Goal: Task Accomplishment & Management: Manage account settings

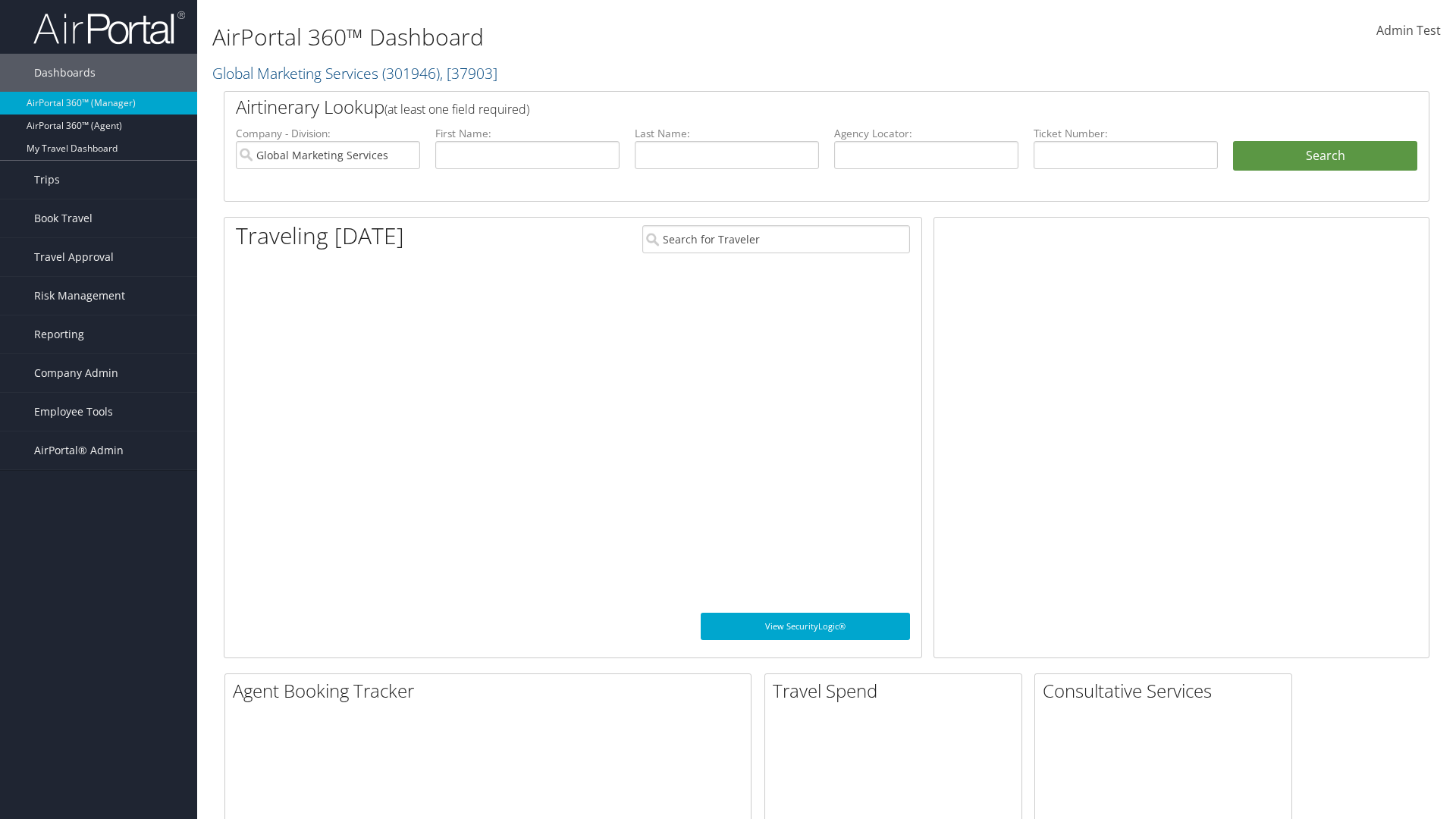
click at [99, 374] on span "Company Admin" at bounding box center [77, 373] width 84 height 38
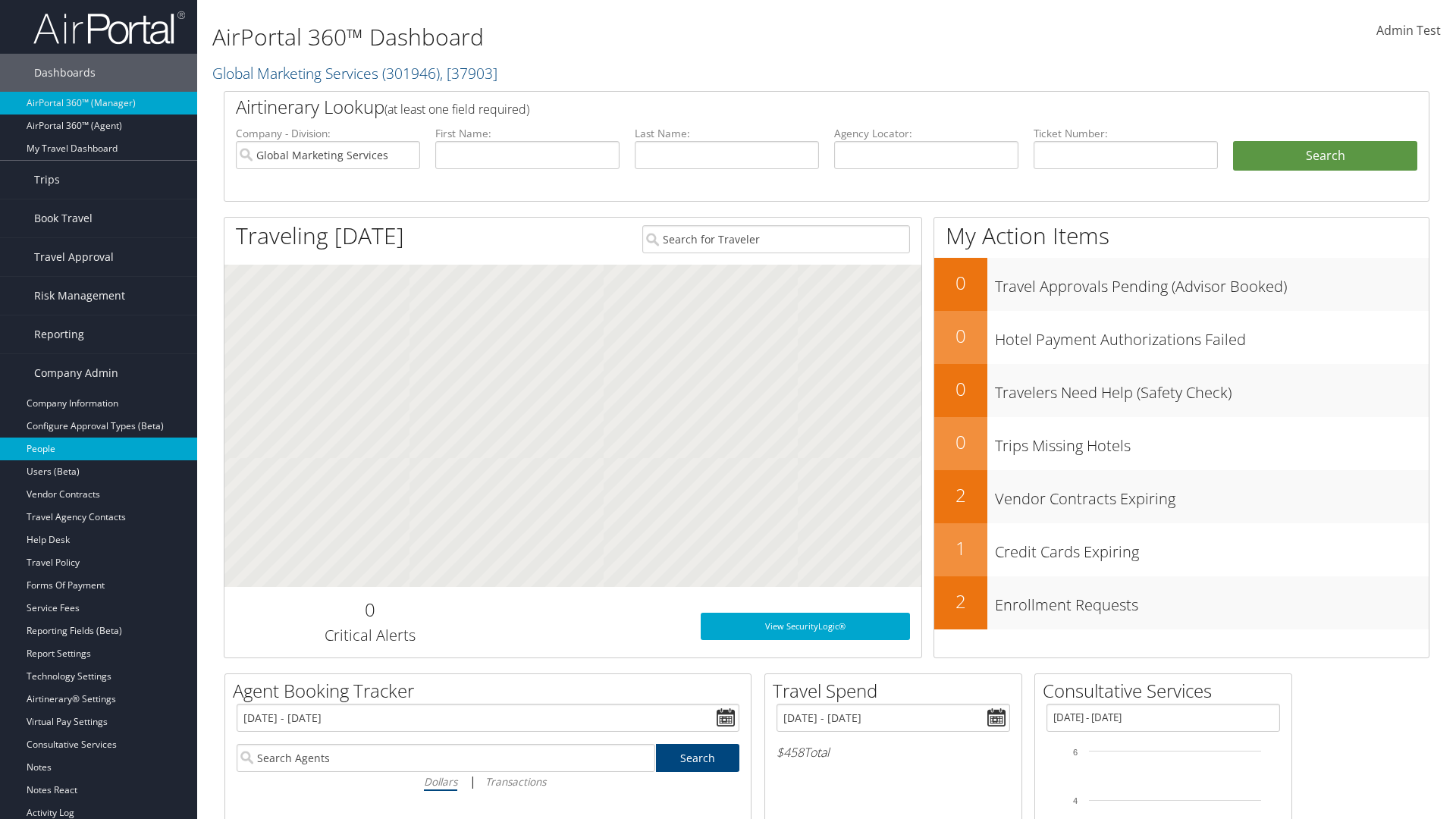
click at [99, 449] on link "People" at bounding box center [98, 449] width 197 height 22
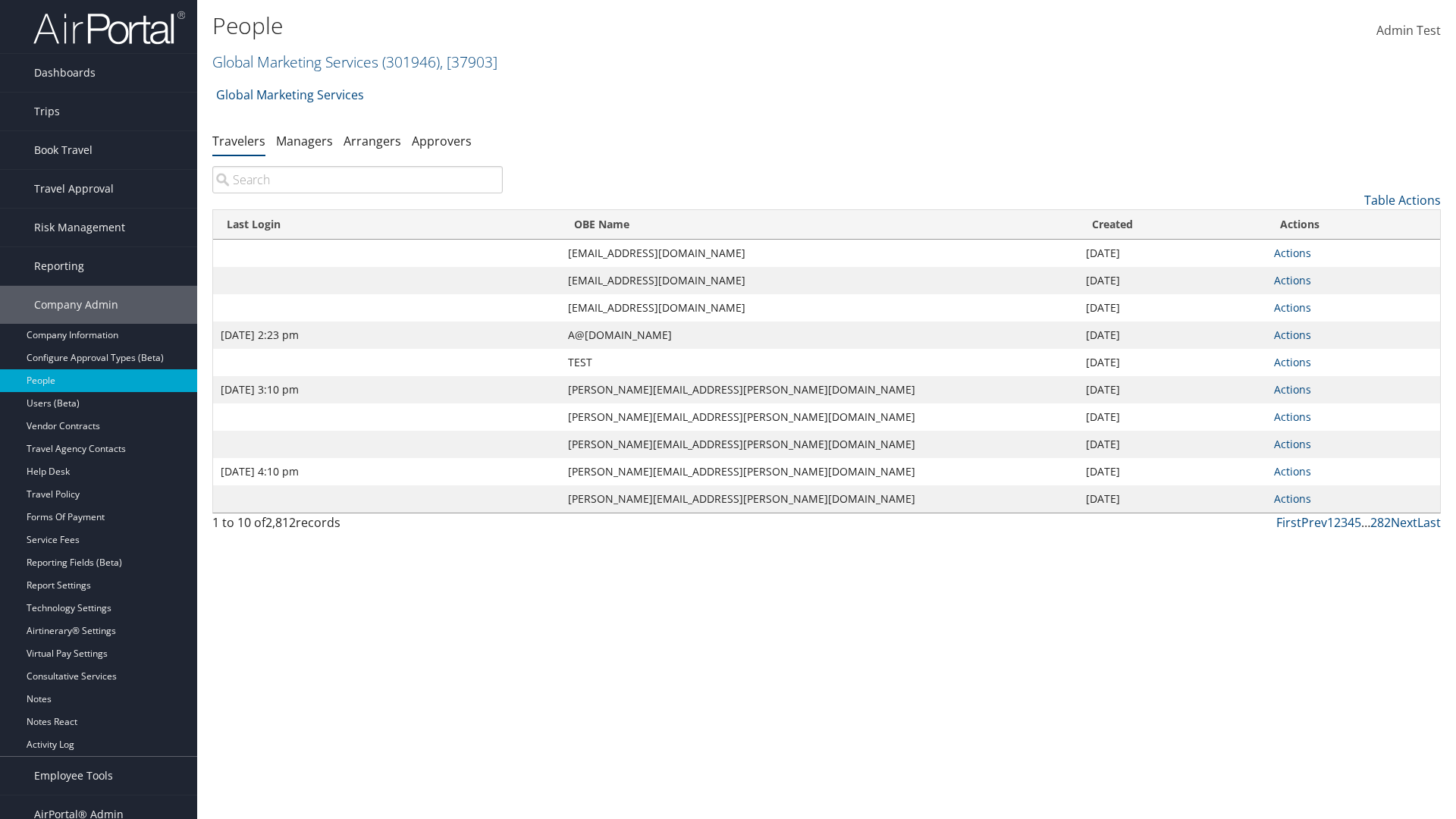
click at [358, 179] on input "search" at bounding box center [357, 179] width 290 height 27
type input "Sep 17, 2020 2:23 pm"
